Goal: Information Seeking & Learning: Check status

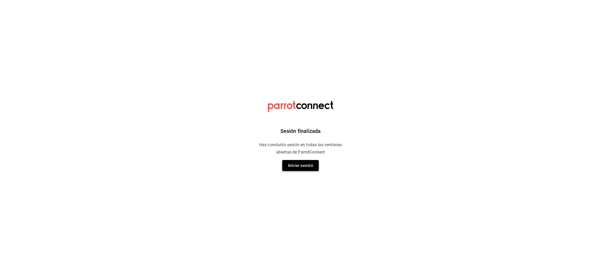
click at [307, 163] on button "Iniciar sesión" at bounding box center [300, 165] width 37 height 11
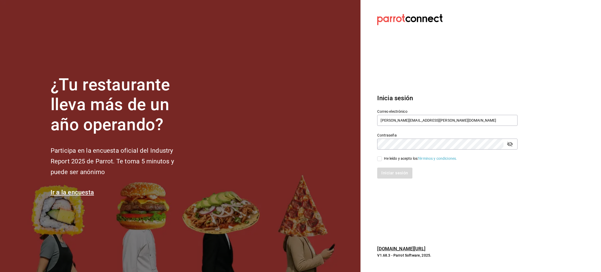
click at [380, 159] on input "He leído y acepto los Términos y condiciones." at bounding box center [379, 158] width 5 height 5
checkbox input "true"
click at [389, 178] on button "Iniciar sesión" at bounding box center [394, 172] width 35 height 11
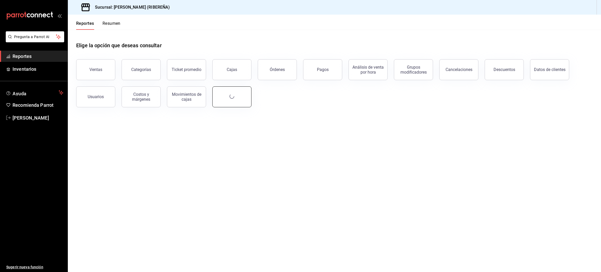
click at [234, 100] on button "button" at bounding box center [231, 96] width 39 height 21
click at [96, 67] on button "Ventas" at bounding box center [95, 69] width 39 height 21
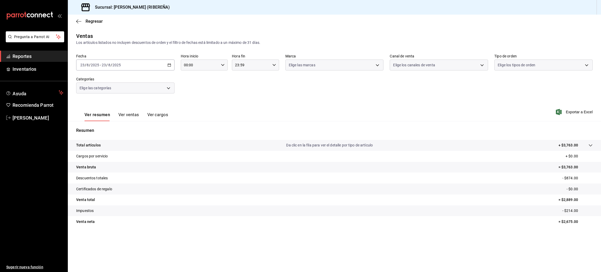
click at [129, 114] on button "Ver ventas" at bounding box center [128, 116] width 21 height 9
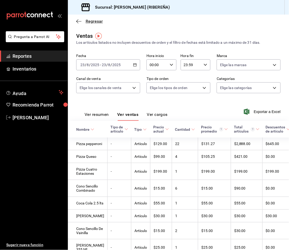
click at [77, 21] on icon "button" at bounding box center [78, 21] width 5 height 0
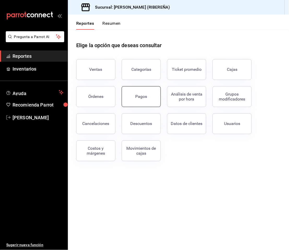
click at [146, 100] on button "Pagos" at bounding box center [141, 96] width 39 height 21
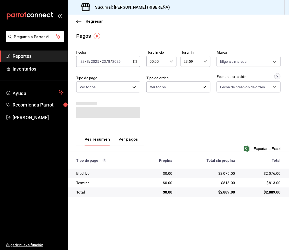
click at [76, 21] on icon "button" at bounding box center [77, 21] width 2 height 4
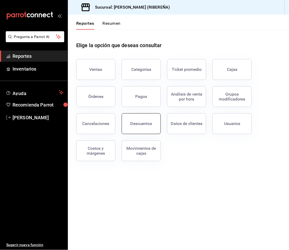
click at [135, 125] on div "Descuentos" at bounding box center [141, 123] width 22 height 5
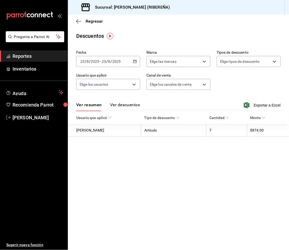
click at [132, 105] on button "Ver descuentos" at bounding box center [125, 106] width 30 height 9
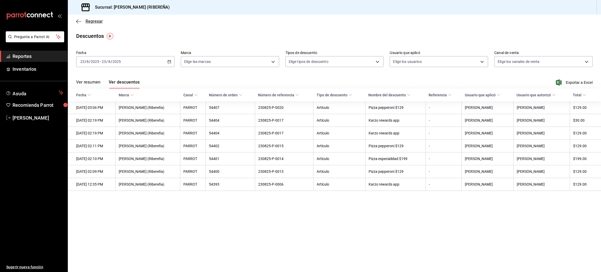
click at [78, 20] on icon "button" at bounding box center [78, 21] width 5 height 5
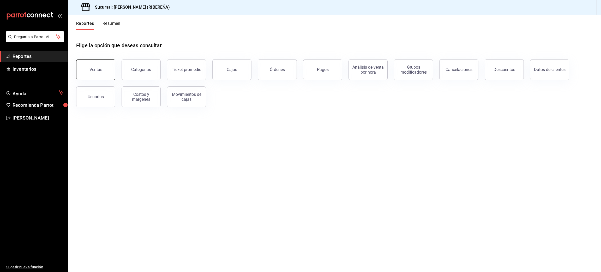
click at [86, 69] on button "Ventas" at bounding box center [95, 69] width 39 height 21
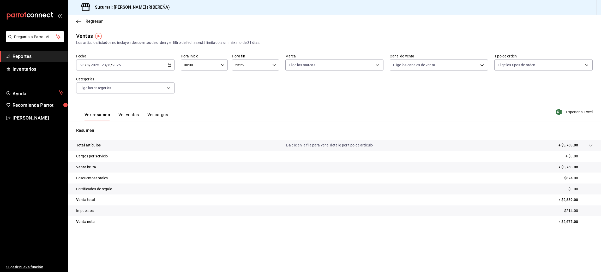
click at [78, 21] on icon "button" at bounding box center [78, 21] width 5 height 0
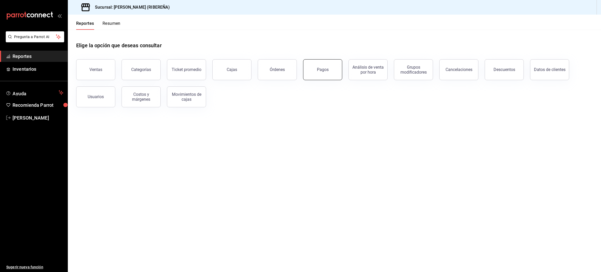
click at [319, 70] on div "Pagos" at bounding box center [323, 69] width 12 height 5
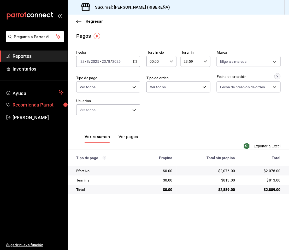
click at [79, 21] on icon "button" at bounding box center [78, 21] width 5 height 5
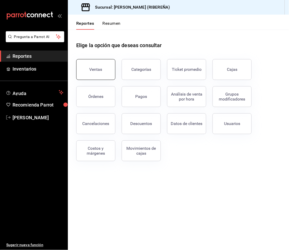
click at [98, 76] on button "Ventas" at bounding box center [95, 69] width 39 height 21
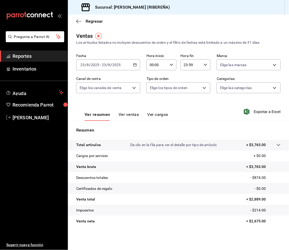
click at [124, 113] on button "Ver ventas" at bounding box center [128, 116] width 21 height 9
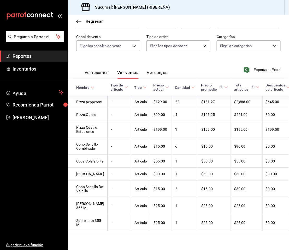
scroll to position [71, 0]
click at [93, 70] on button "Ver resumen" at bounding box center [96, 74] width 24 height 9
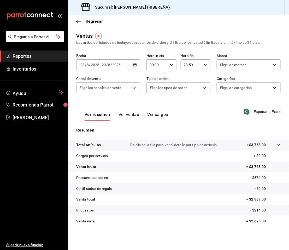
click at [98, 115] on button "Ver resumen" at bounding box center [97, 116] width 26 height 9
click at [128, 116] on button "Ver ventas" at bounding box center [128, 116] width 21 height 9
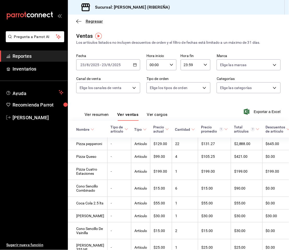
click at [77, 20] on icon "button" at bounding box center [78, 21] width 5 height 5
